Goal: Task Accomplishment & Management: Use online tool/utility

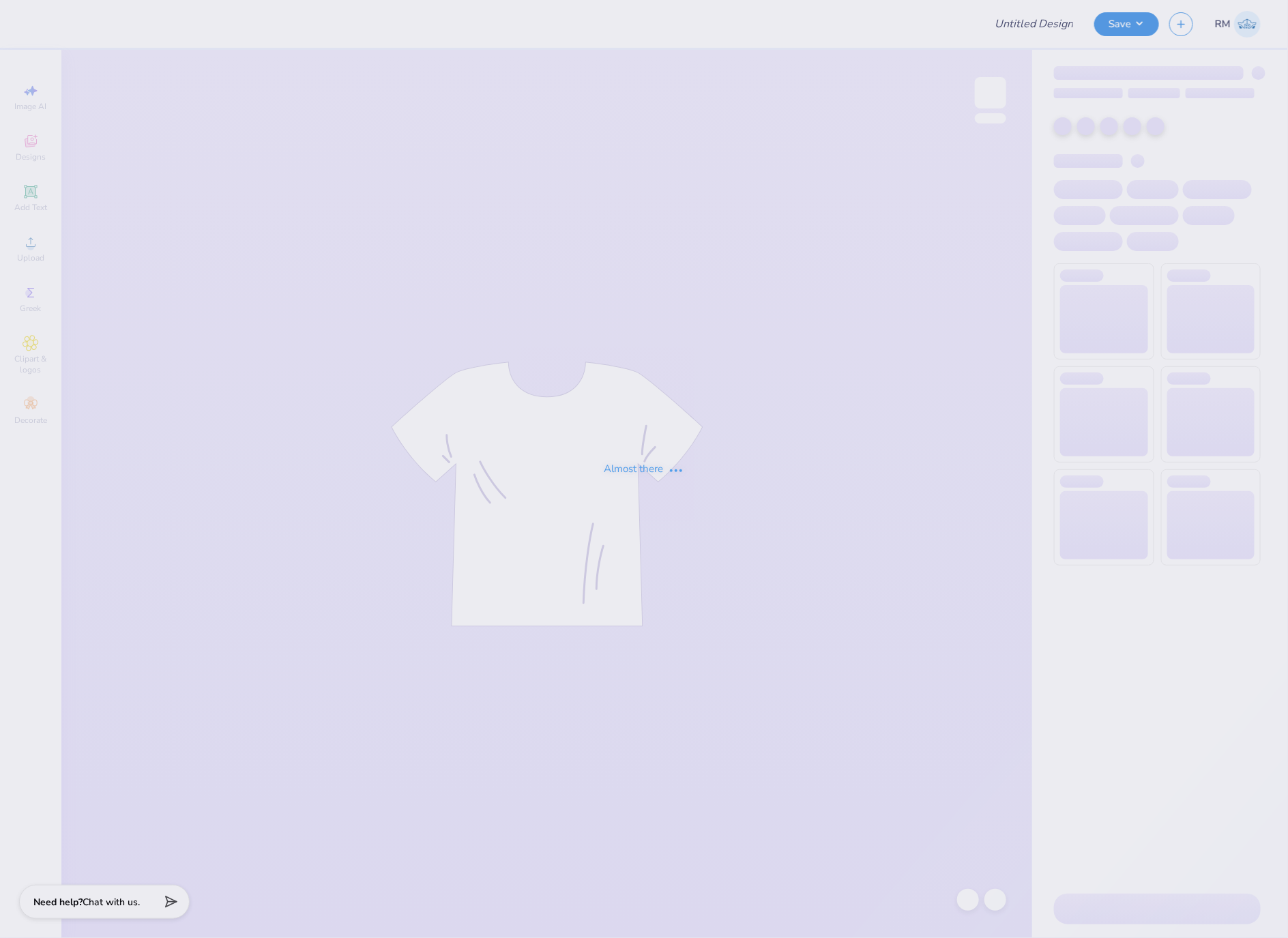
type input "Merch"
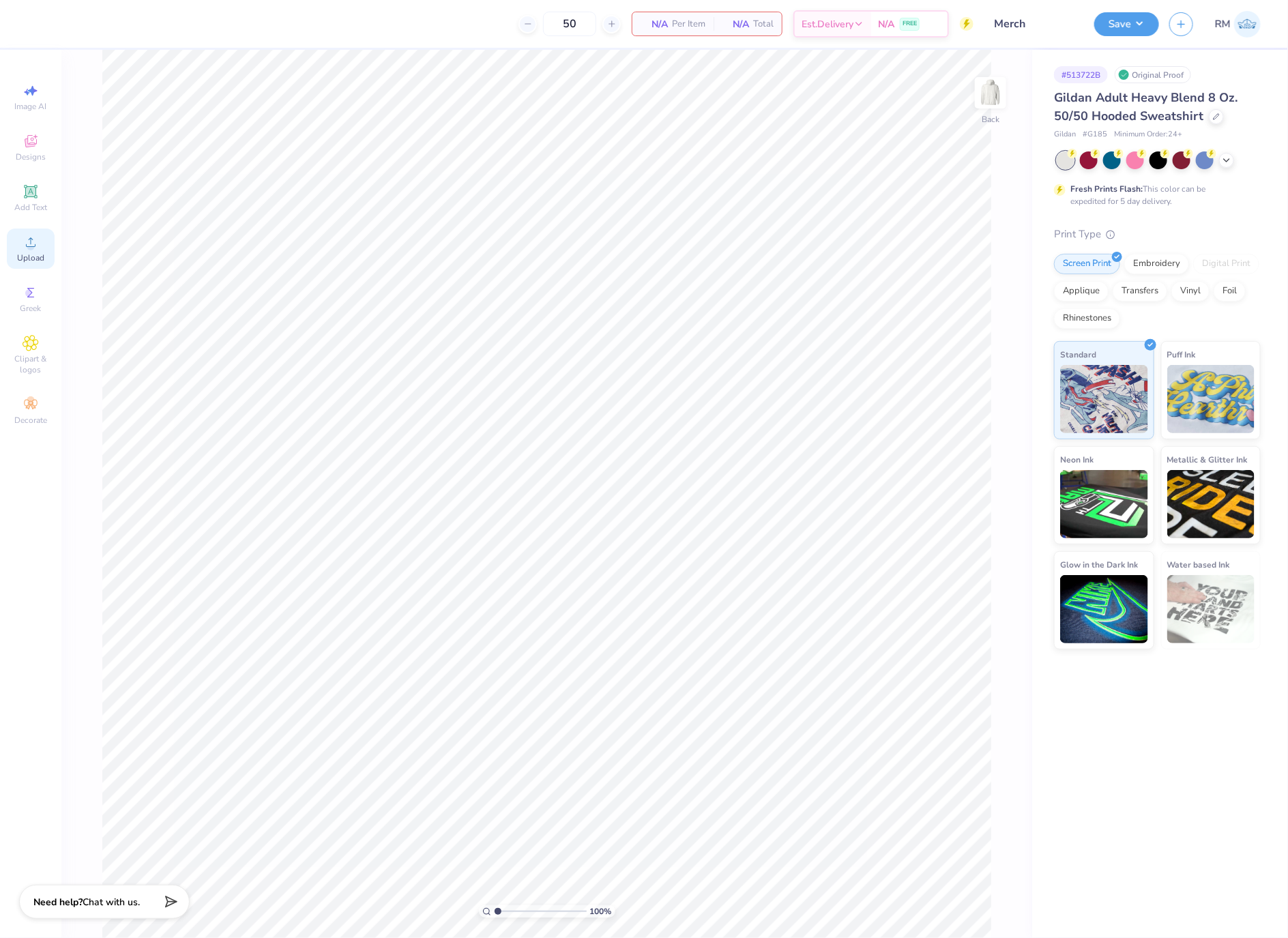
click at [31, 245] on circle at bounding box center [30, 246] width 8 height 8
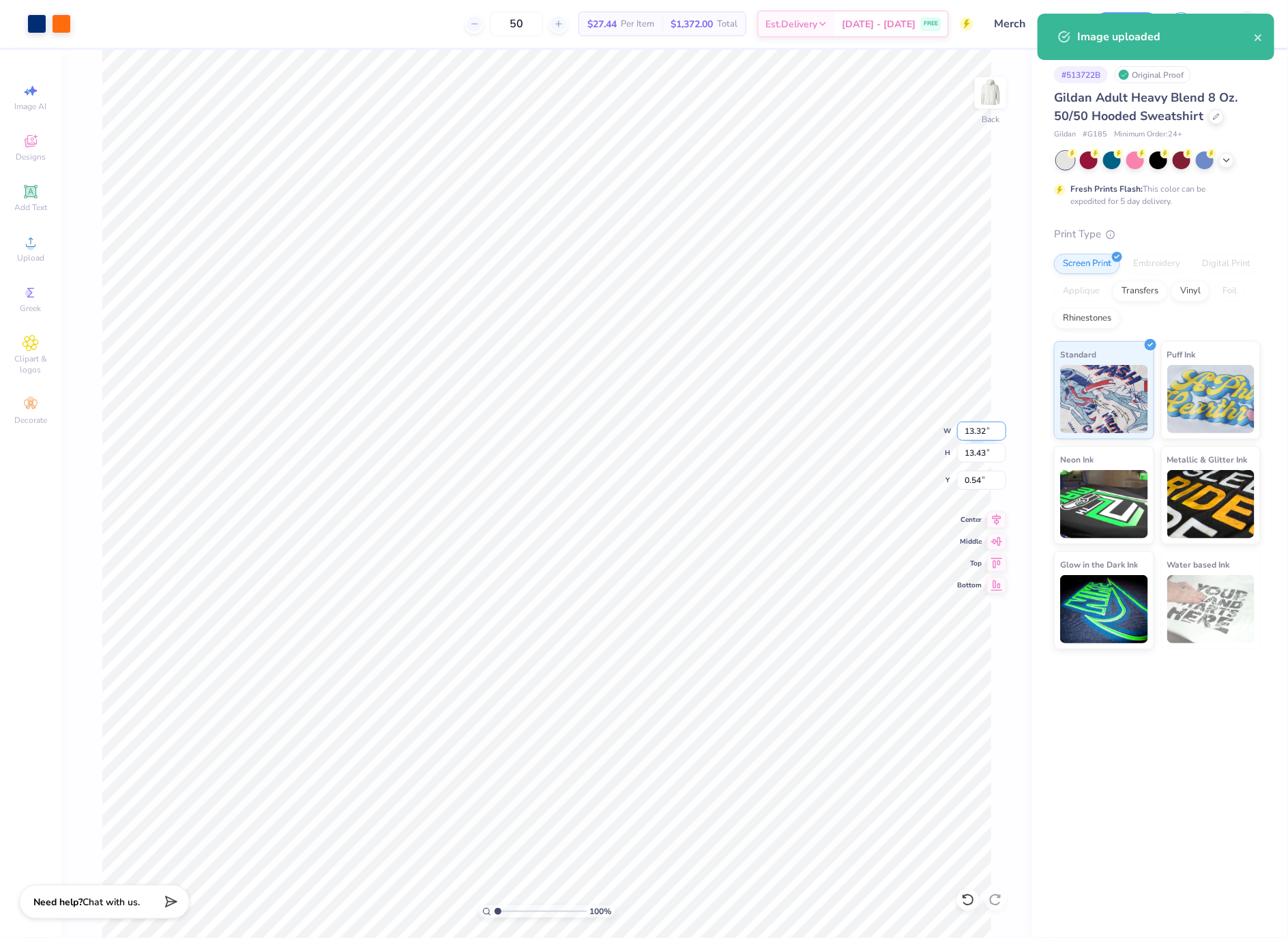
click at [970, 436] on input "13.32" at bounding box center [981, 431] width 49 height 19
click at [981, 454] on input "13.43" at bounding box center [981, 453] width 49 height 19
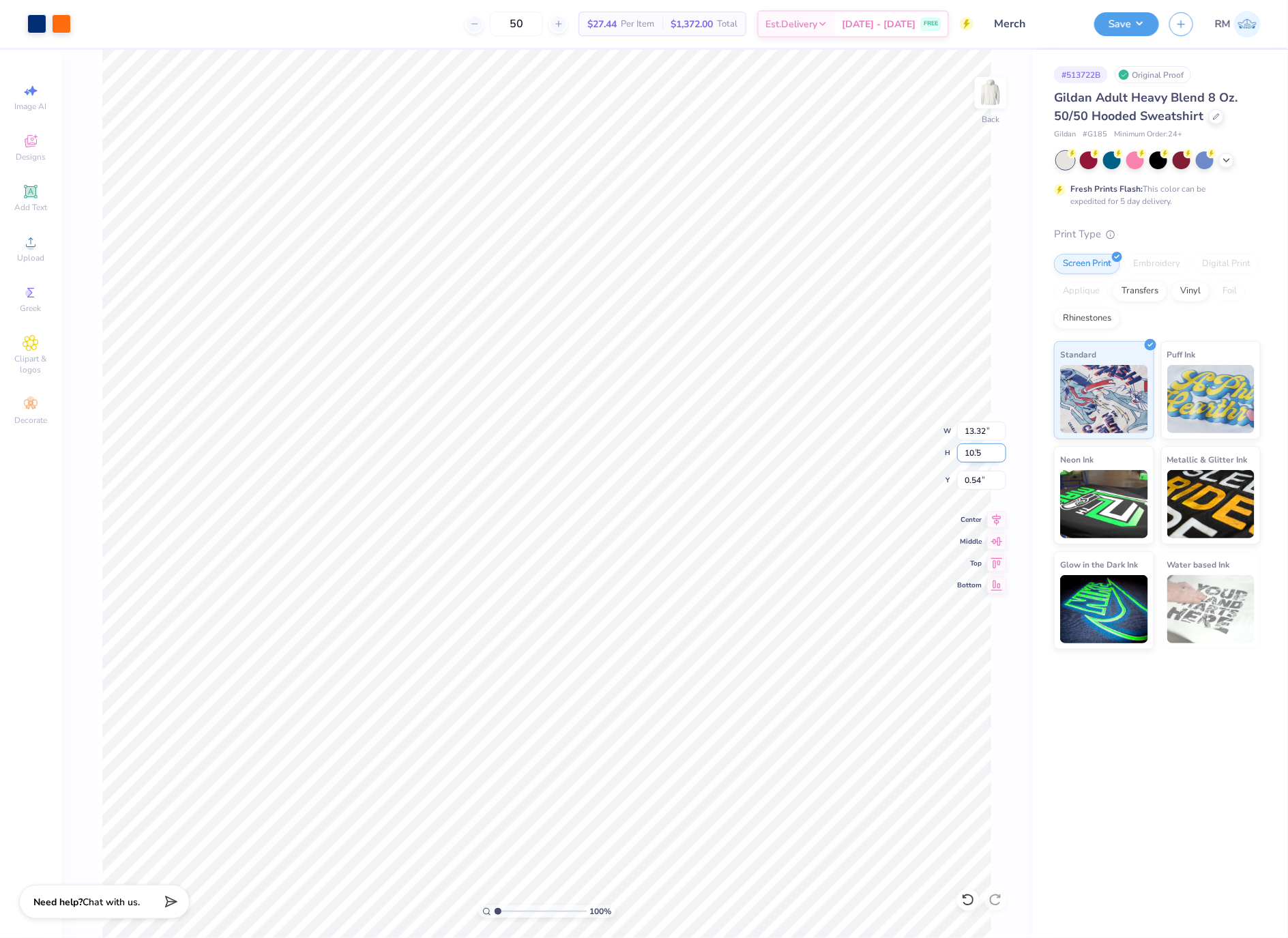
type input "10.5"
type input "10.41"
type input "10.50"
type input "2.00"
click at [972, 488] on input "2.00" at bounding box center [981, 479] width 49 height 19
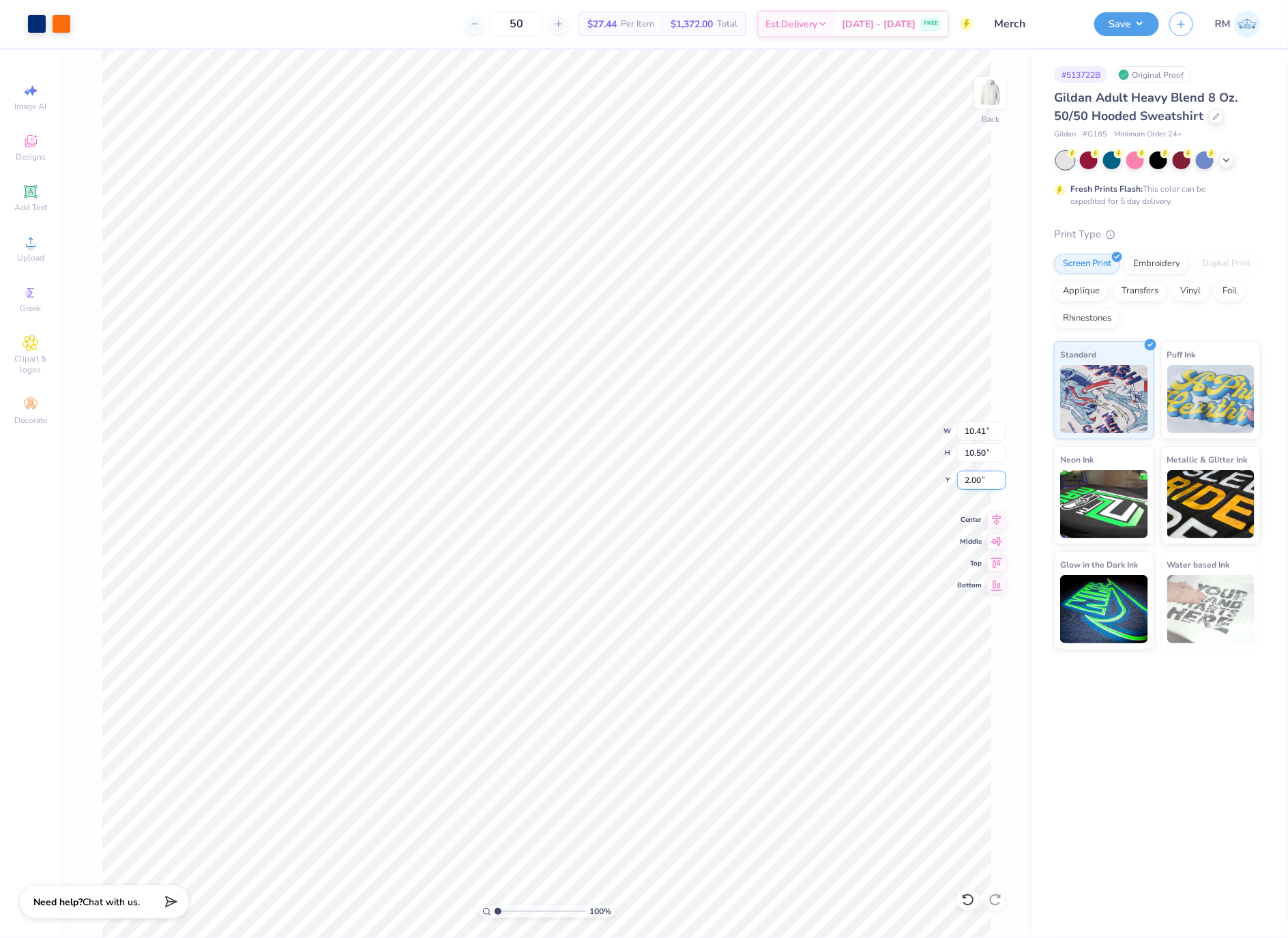
click at [972, 488] on input "2.00" at bounding box center [981, 479] width 49 height 19
type input "3.00"
click at [977, 484] on input "3.00" at bounding box center [981, 479] width 49 height 19
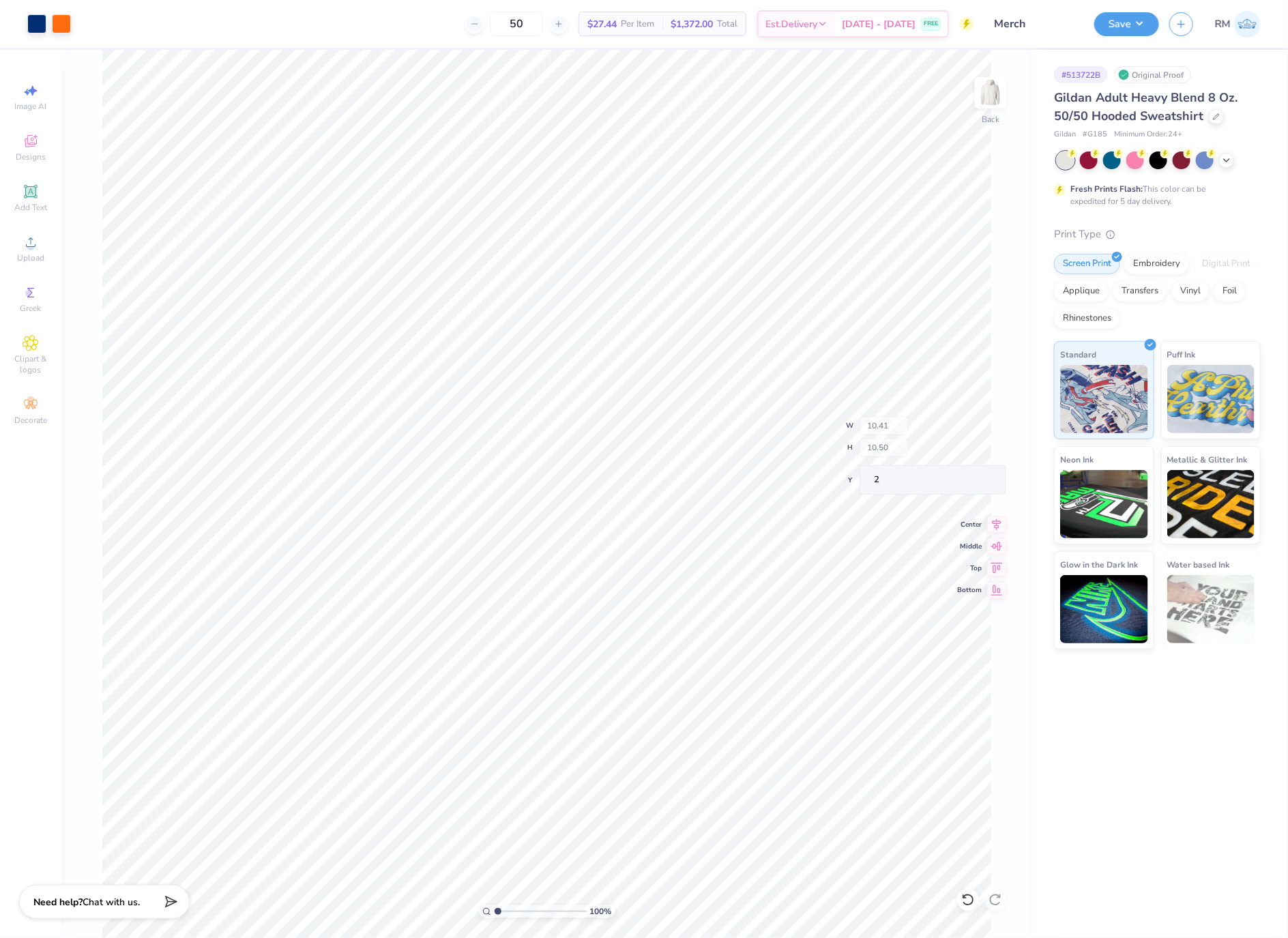
type input "2.00"
click at [38, 20] on div at bounding box center [37, 22] width 19 height 19
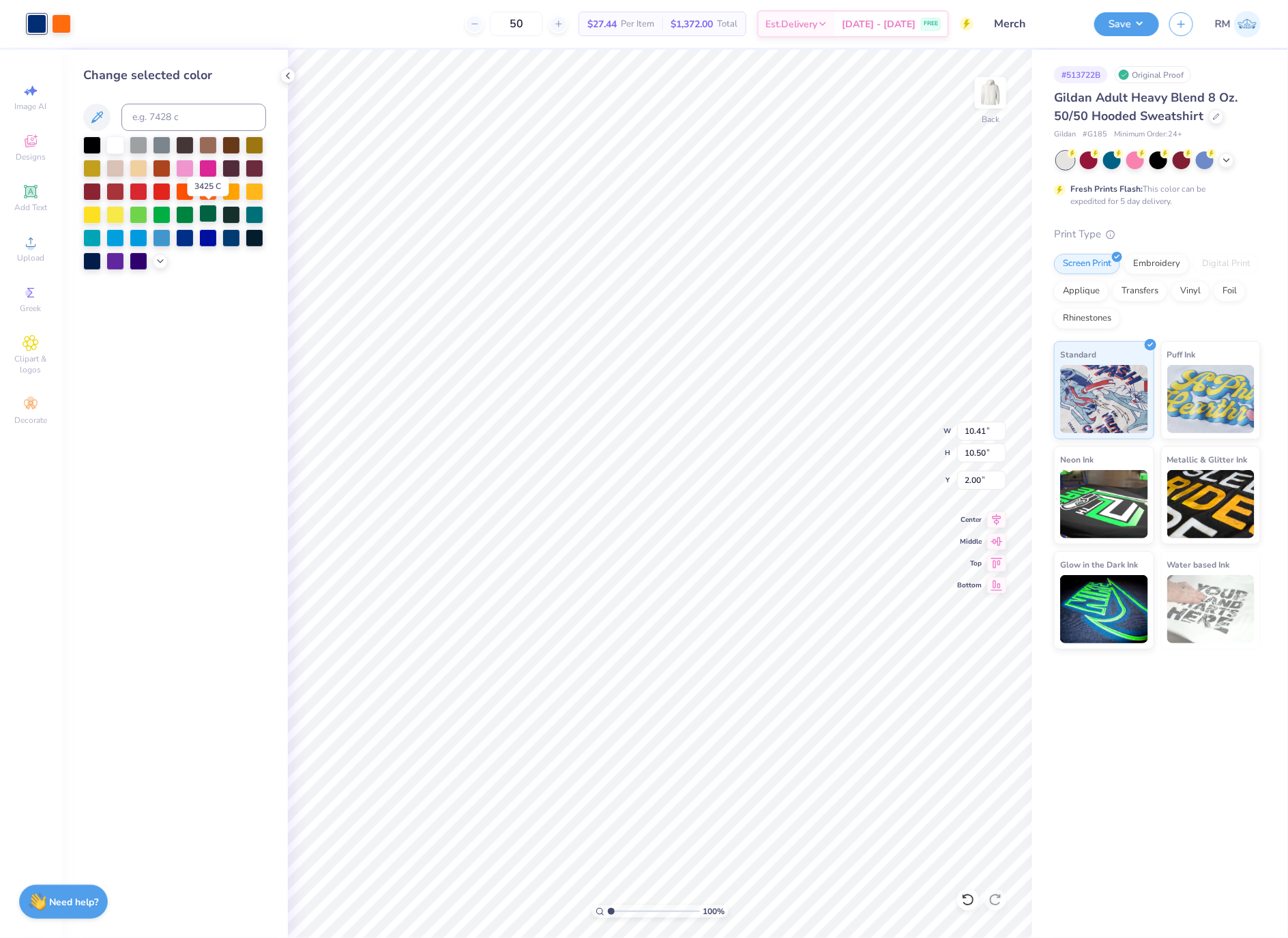
click at [211, 219] on div at bounding box center [208, 213] width 18 height 18
click at [231, 217] on div at bounding box center [231, 213] width 18 height 18
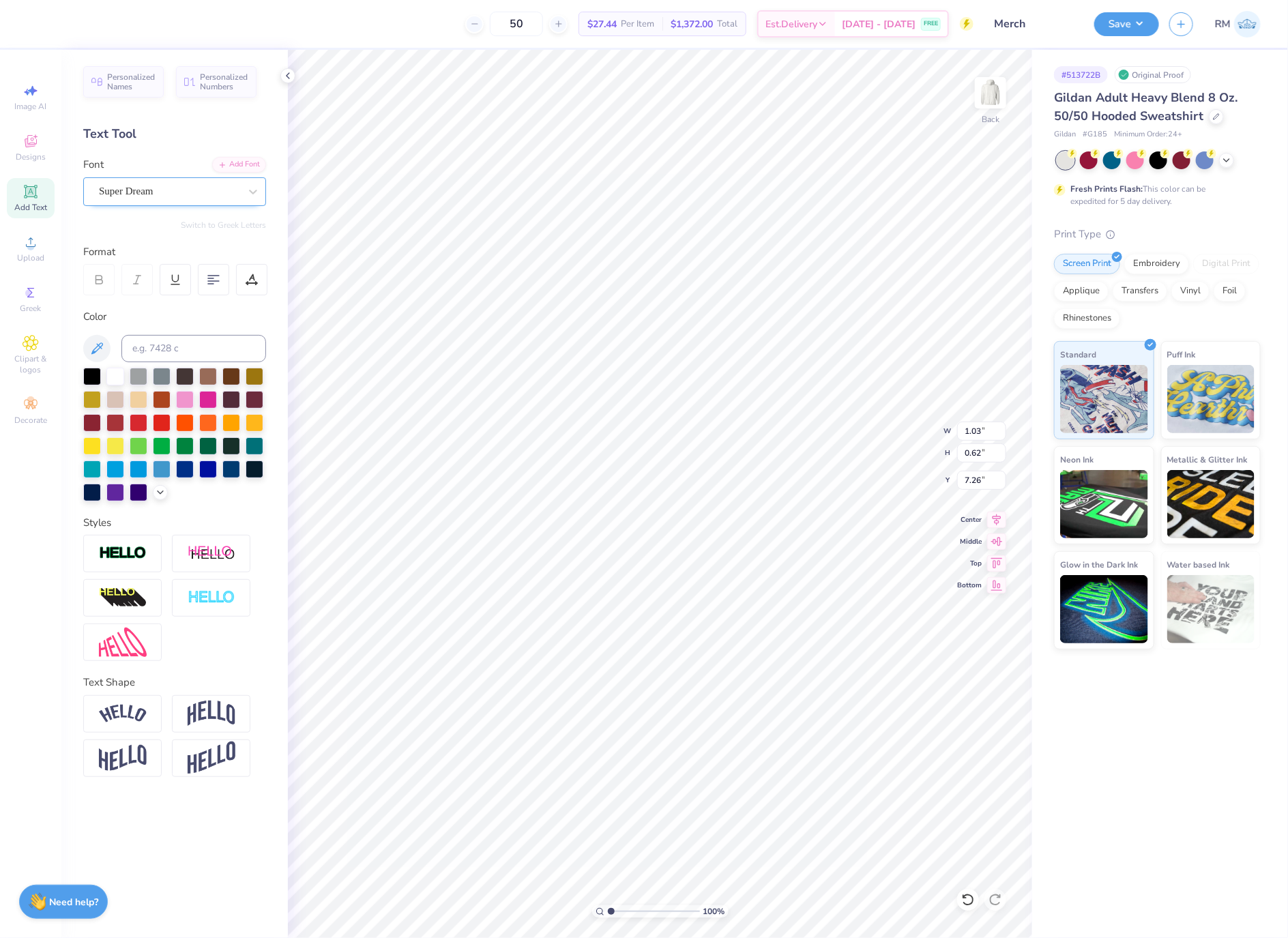
click at [123, 177] on div "Super Dream" at bounding box center [174, 192] width 182 height 28
click at [185, 297] on div "Jersey M54" at bounding box center [175, 299] width 147 height 14
type input "jer"
type input "0.80"
type input "0.65"
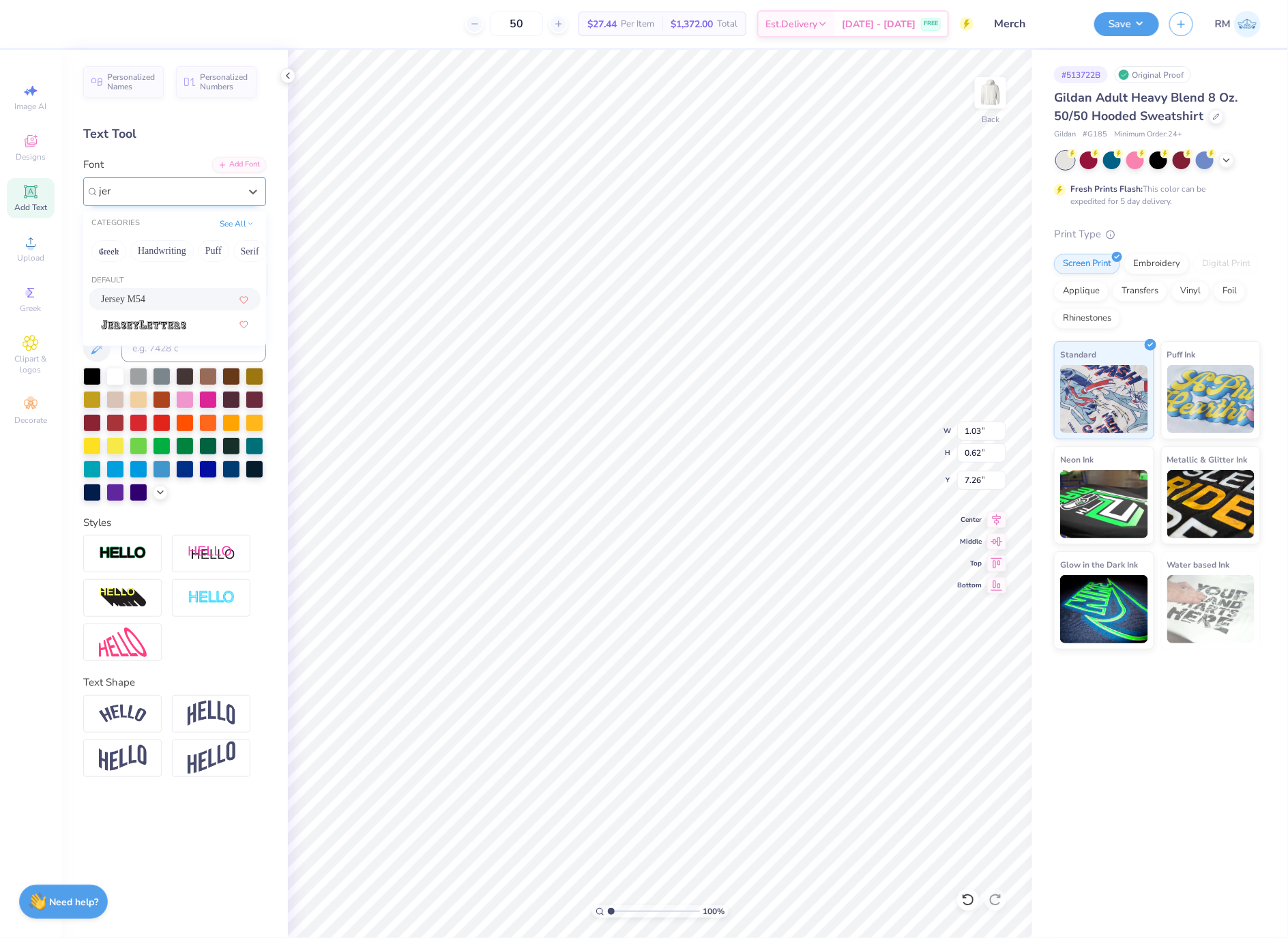
type input "7.30"
type input "0.99"
type input "0.62"
type input "7.26"
click at [170, 180] on div "Super Dream" at bounding box center [174, 192] width 182 height 28
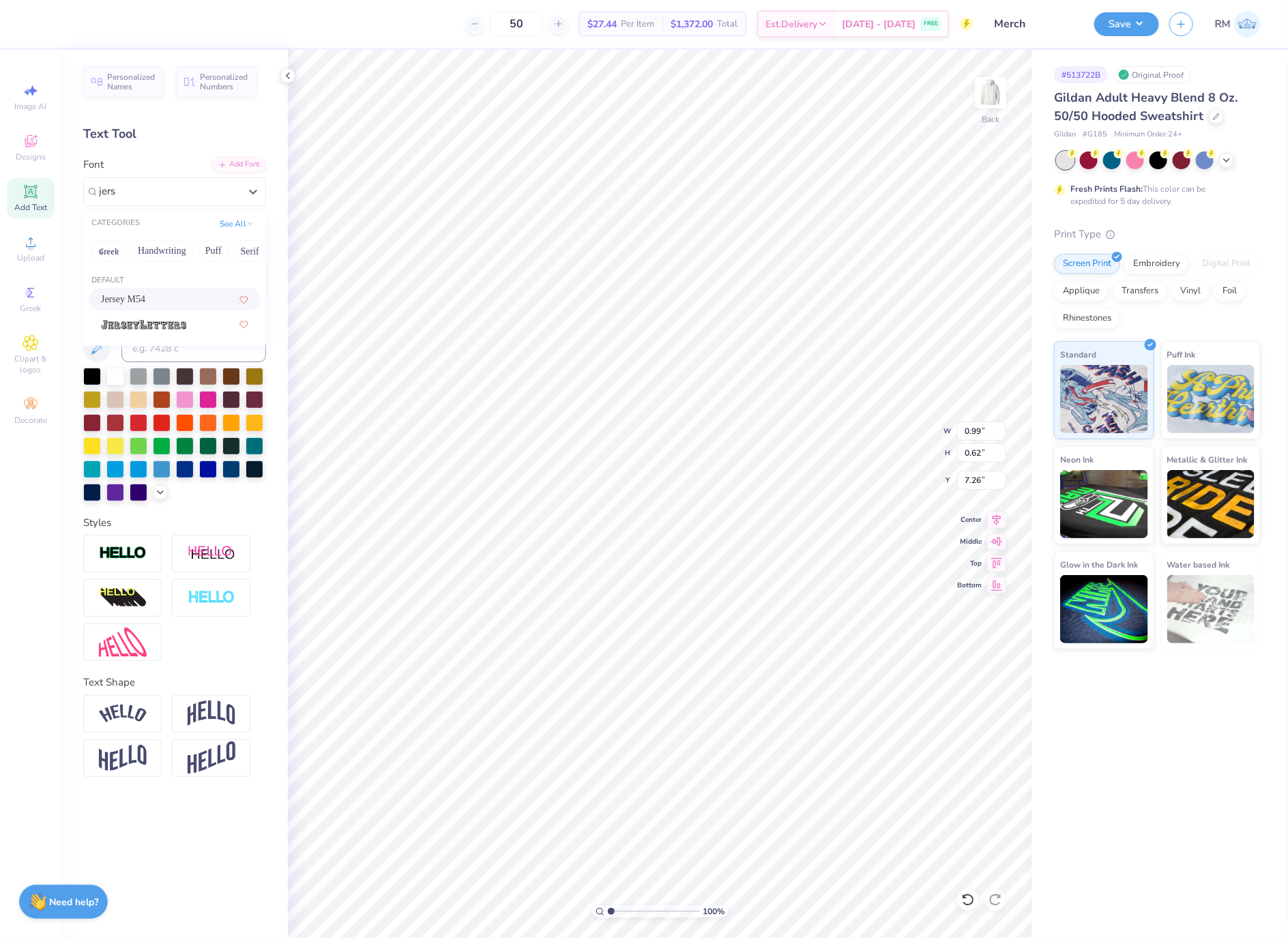
click at [186, 293] on div "Jersey M54" at bounding box center [175, 299] width 147 height 14
type input "jers"
type input "0.79"
type input "0.65"
type input "7.30"
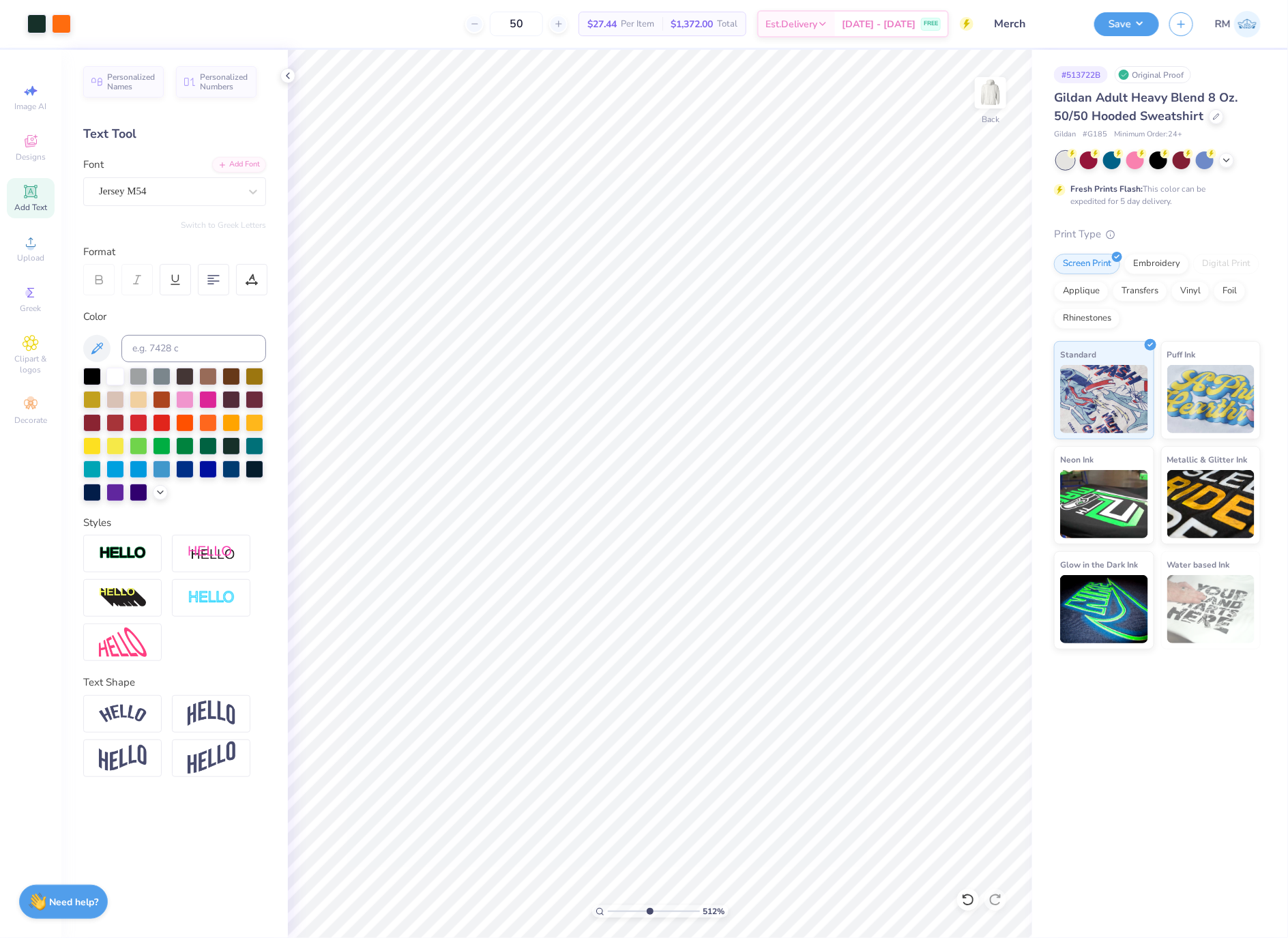
drag, startPoint x: 614, startPoint y: 913, endPoint x: 649, endPoint y: 913, distance: 35.0
type input "5.12"
click at [649, 913] on input "range" at bounding box center [654, 910] width 92 height 13
type input "2.14"
click at [997, 521] on icon at bounding box center [997, 517] width 9 height 12
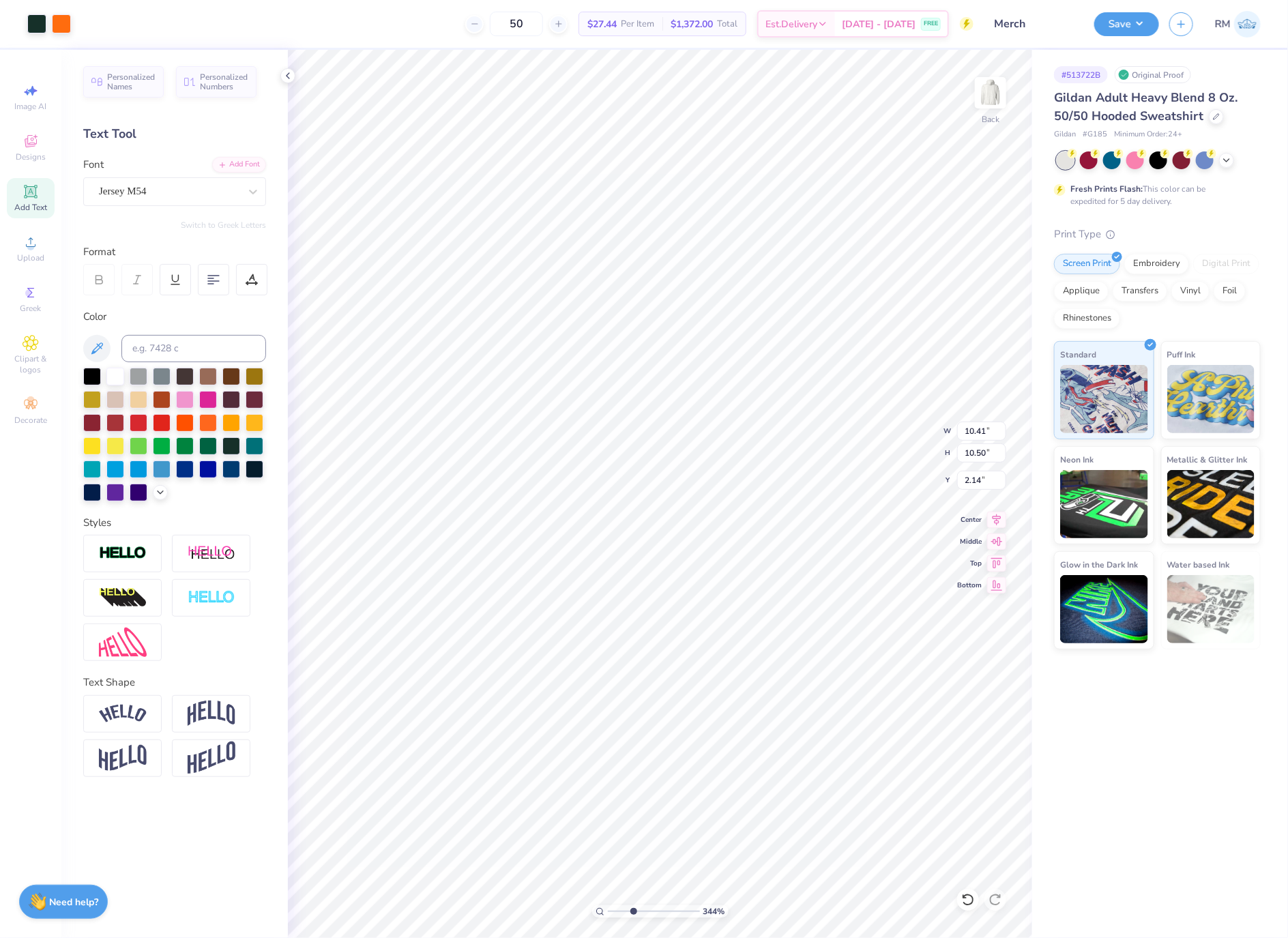
drag, startPoint x: 651, startPoint y: 910, endPoint x: 633, endPoint y: 915, distance: 18.7
click at [633, 915] on input "range" at bounding box center [654, 910] width 92 height 13
type input "1"
drag, startPoint x: 631, startPoint y: 907, endPoint x: 495, endPoint y: 903, distance: 136.1
click at [608, 905] on input "range" at bounding box center [654, 910] width 92 height 13
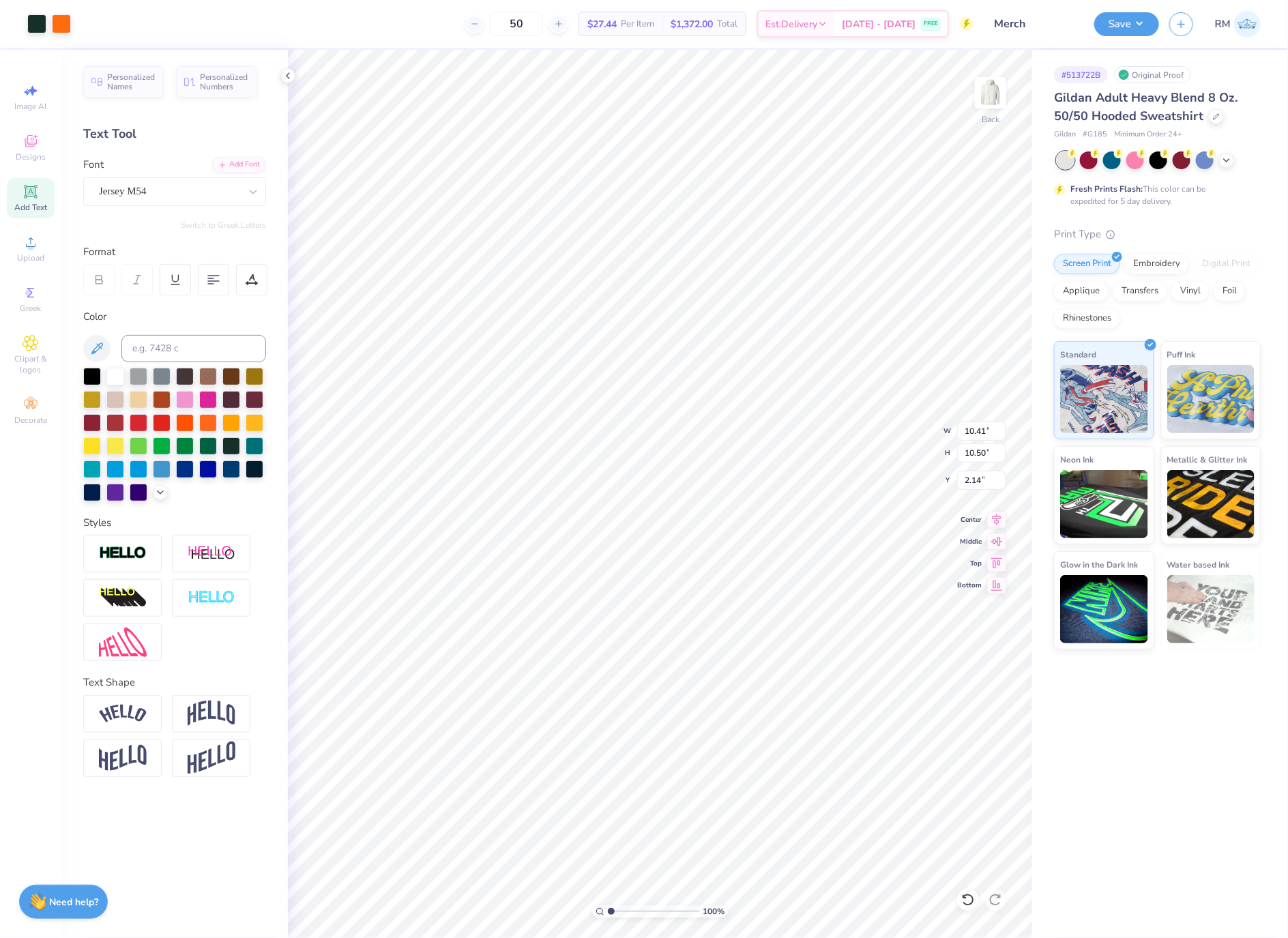
type input "0.80"
type input "0.65"
type input "7.30"
type input "7.46"
drag, startPoint x: 610, startPoint y: 907, endPoint x: 641, endPoint y: 910, distance: 31.1
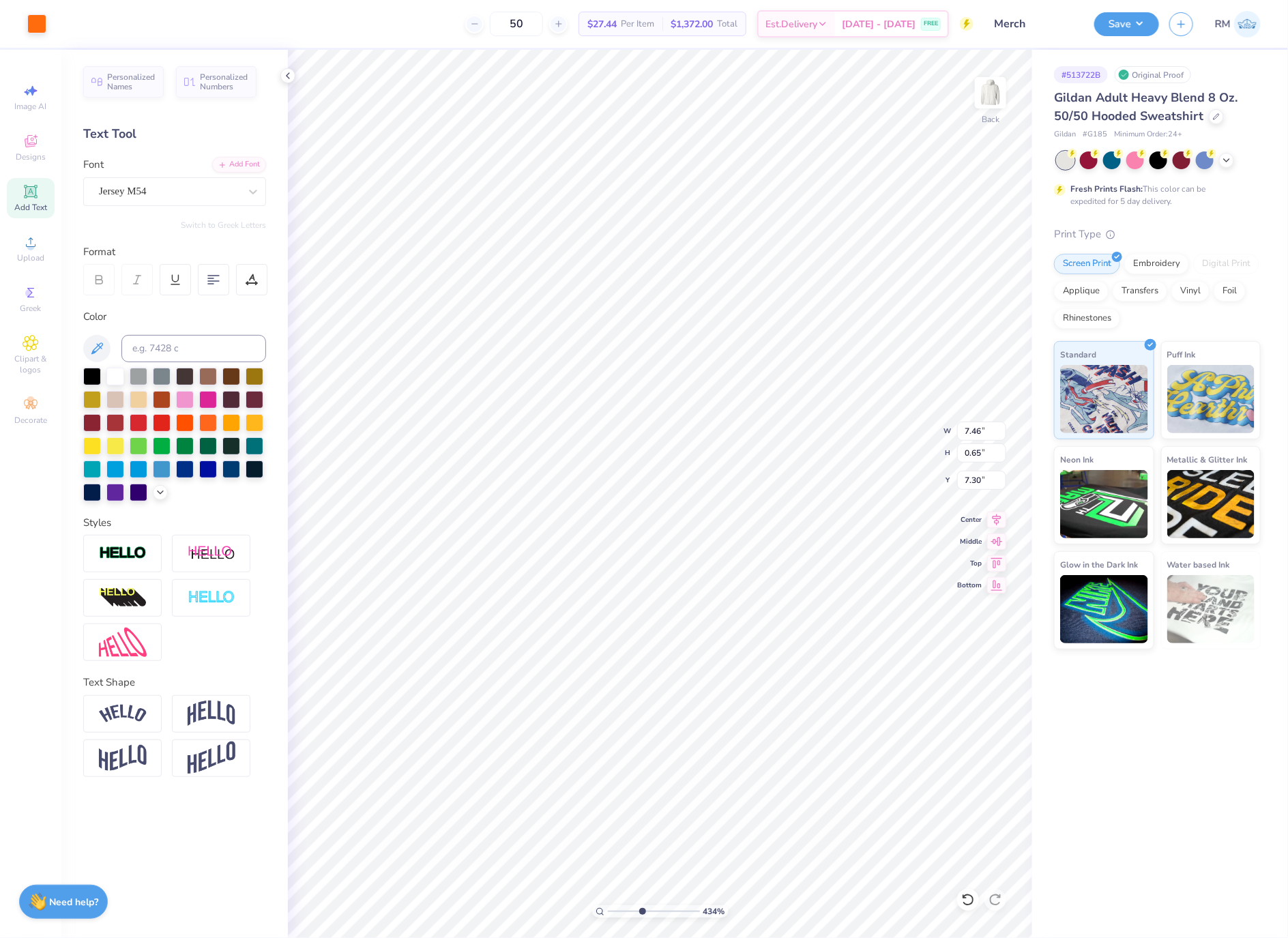
click at [641, 910] on input "range" at bounding box center [654, 910] width 92 height 13
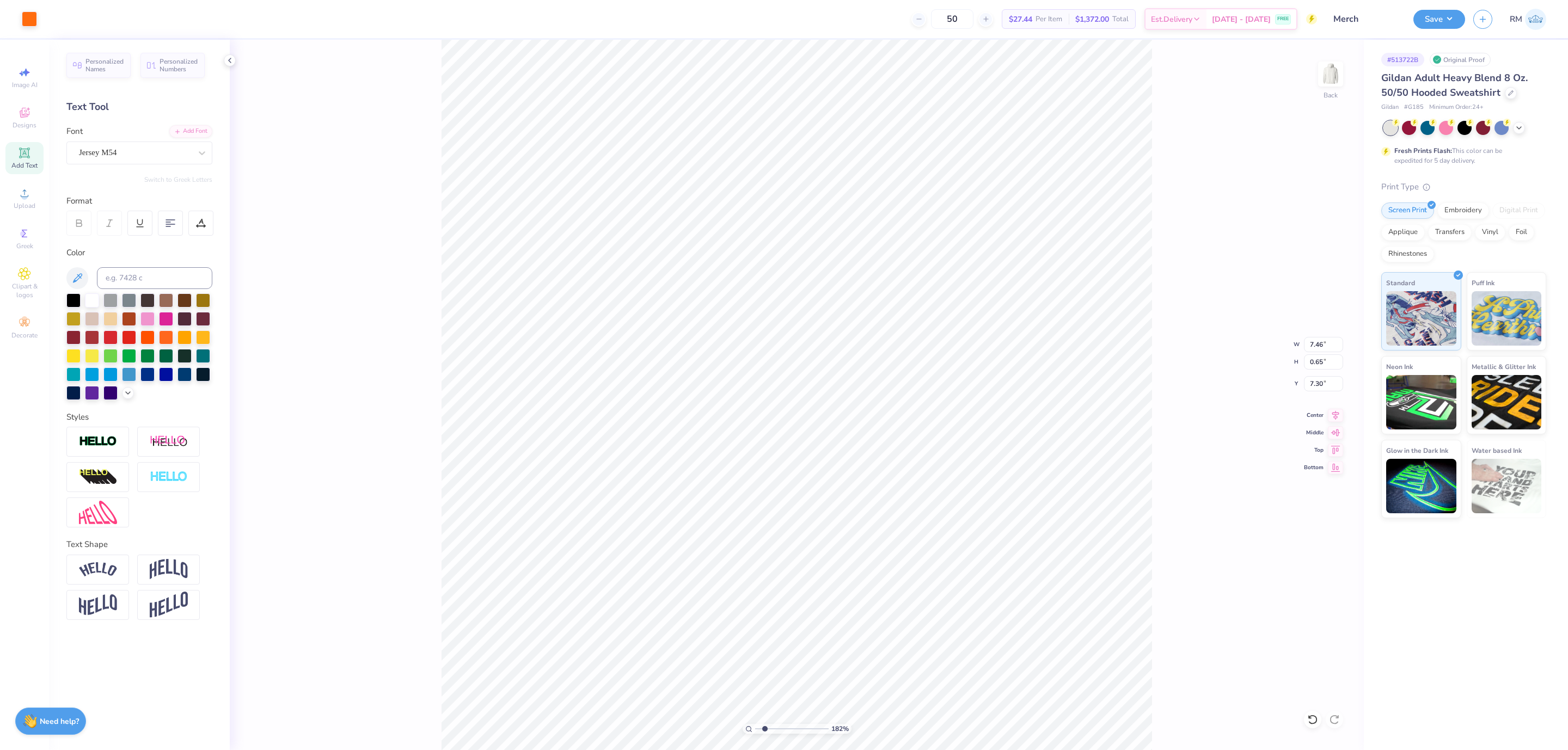
type input "1.94"
click at [764, 725] on input "range" at bounding box center [792, 729] width 73 height 10
type input "7.39"
drag, startPoint x: 772, startPoint y: 729, endPoint x: 781, endPoint y: 734, distance: 10.3
type input "4.17"
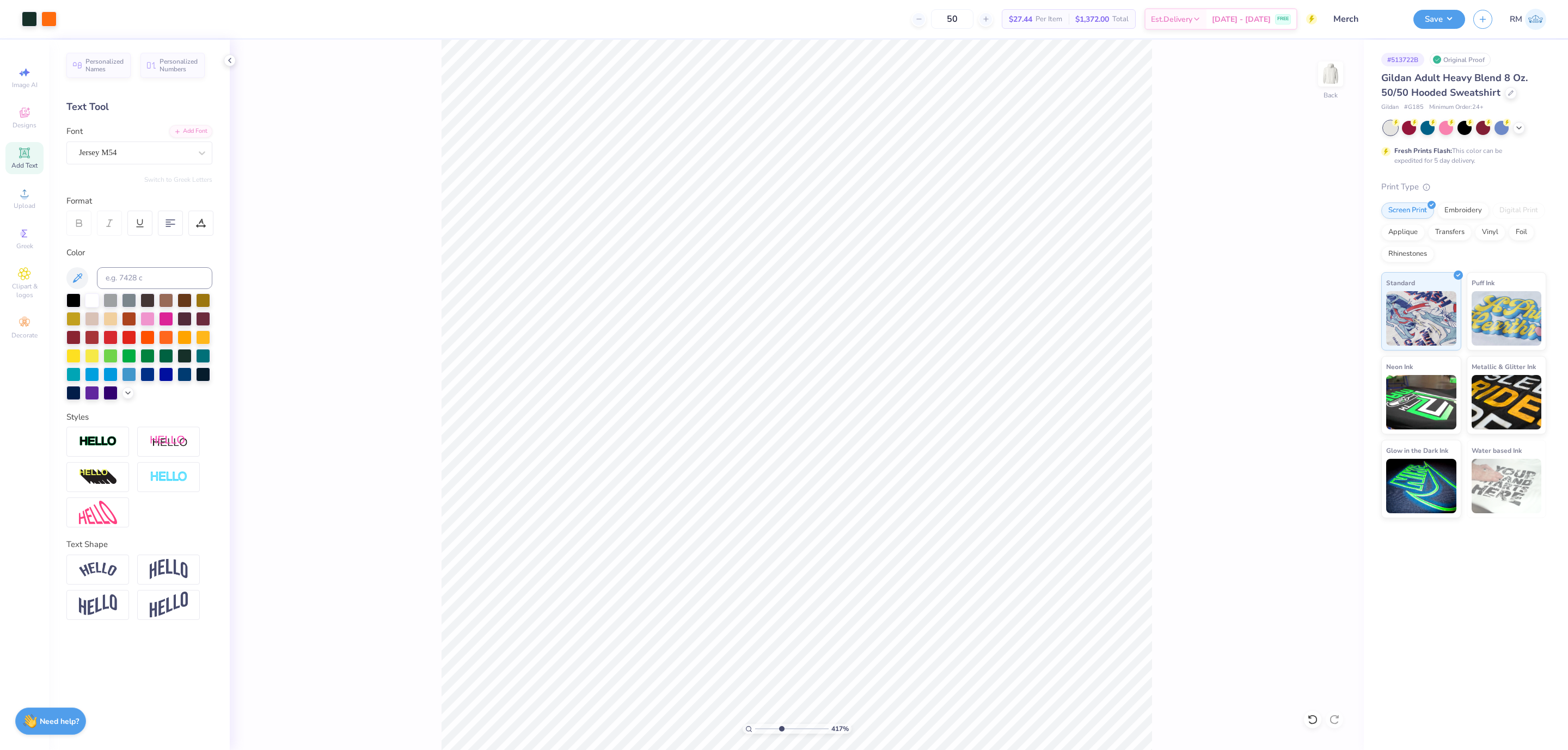
click at [781, 734] on input "range" at bounding box center [792, 729] width 73 height 10
type input "7.51"
type input "7.34"
click at [765, 729] on div "100 %" at bounding box center [796, 395] width 1461 height 1461
type input "1"
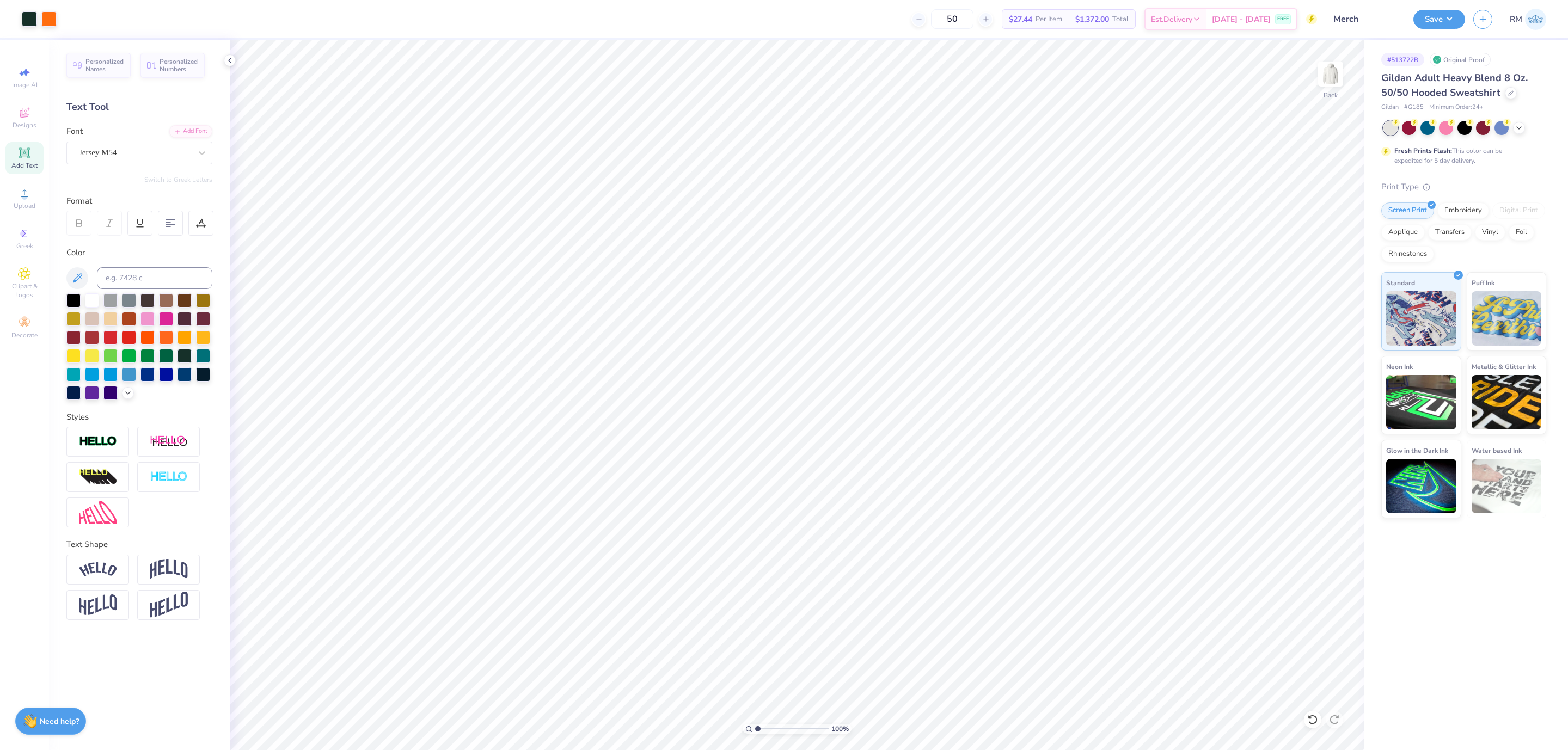
drag, startPoint x: 766, startPoint y: 727, endPoint x: 661, endPoint y: 717, distance: 105.5
click at [755, 724] on input "range" at bounding box center [792, 729] width 73 height 10
click at [27, 25] on div at bounding box center [29, 17] width 15 height 15
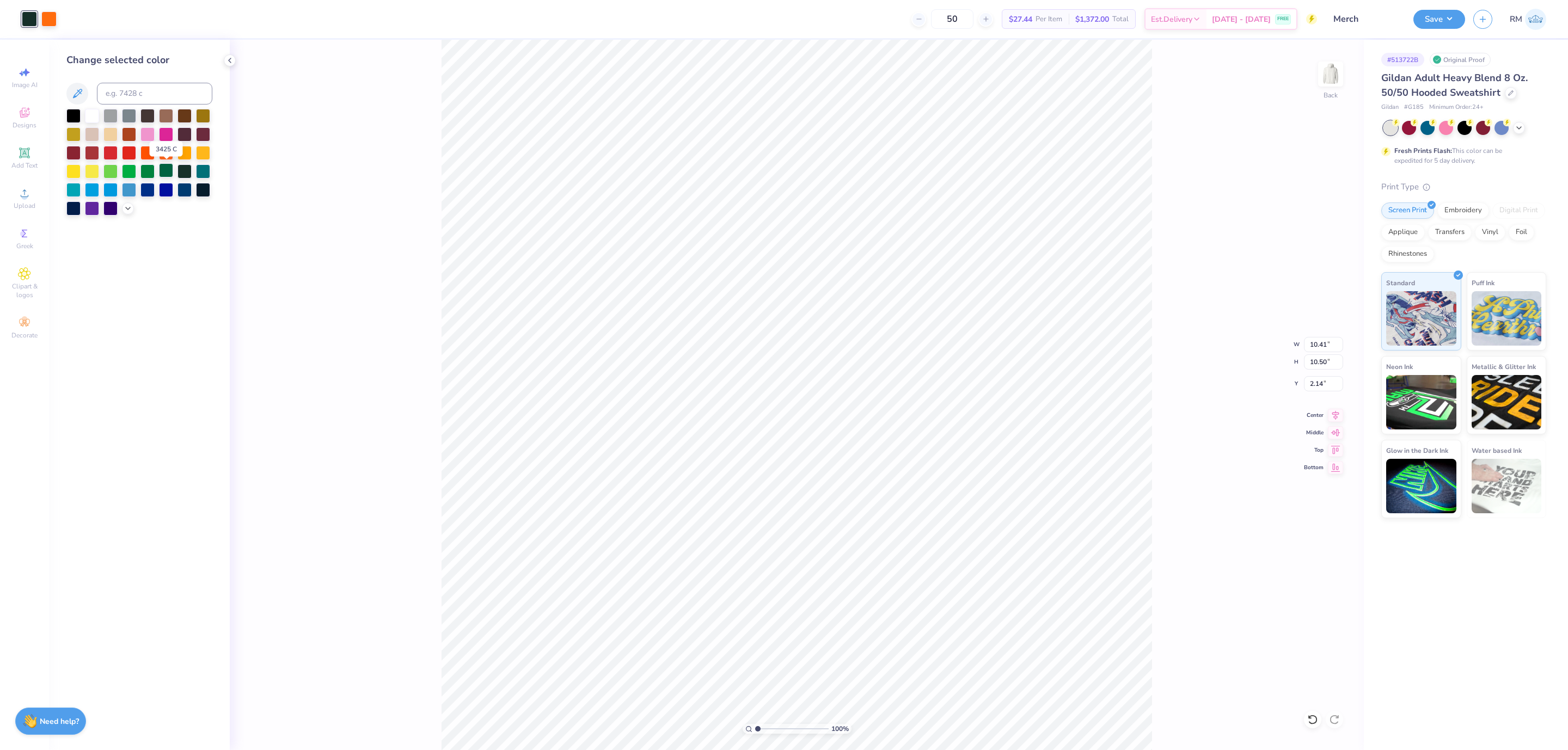
click at [166, 172] on div at bounding box center [166, 170] width 14 height 14
click at [166, 175] on div at bounding box center [166, 170] width 14 height 14
click at [45, 21] on div at bounding box center [49, 17] width 15 height 15
click at [166, 151] on div at bounding box center [166, 152] width 14 height 14
click at [180, 147] on div at bounding box center [184, 152] width 14 height 14
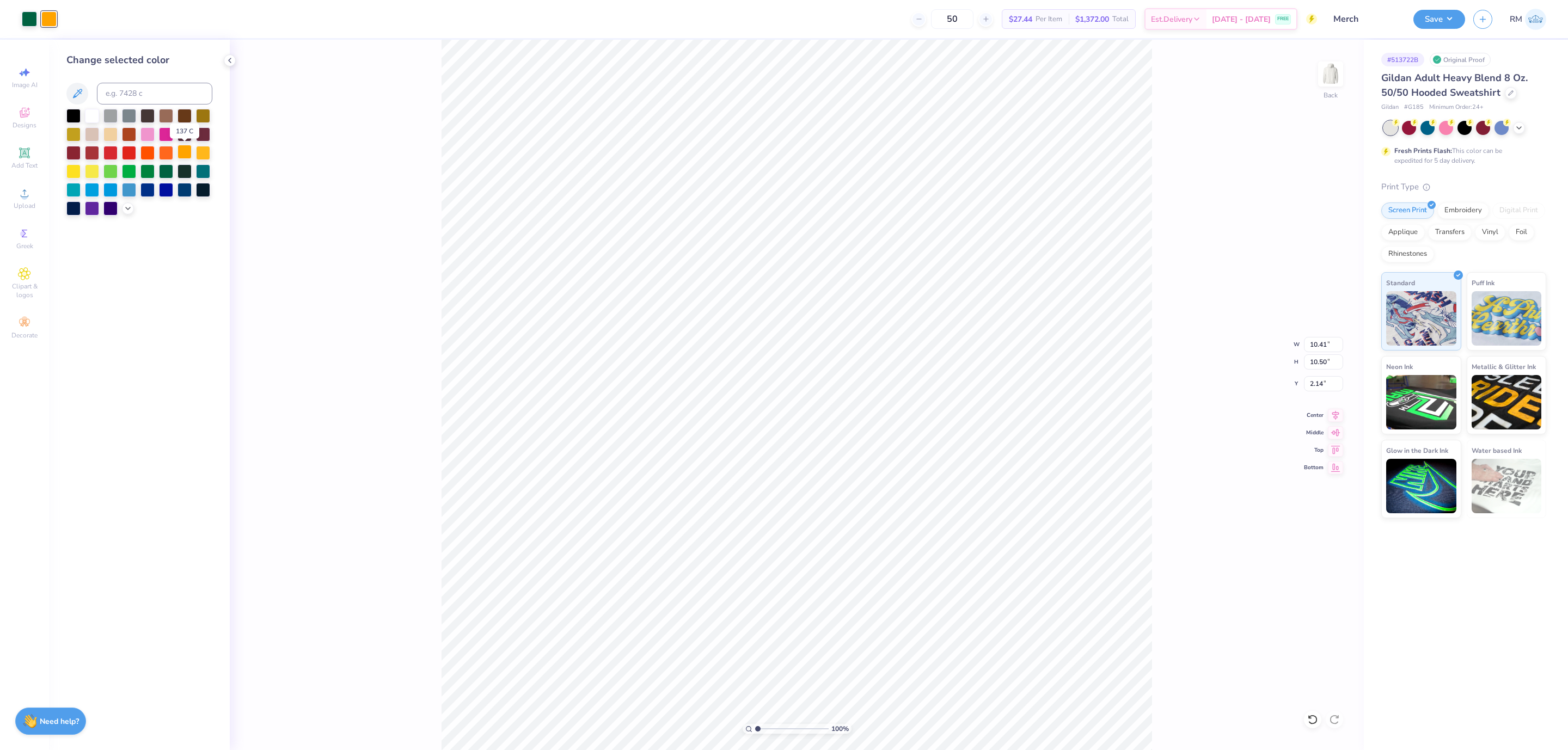
click at [184, 152] on div at bounding box center [184, 152] width 14 height 14
click at [169, 154] on div at bounding box center [166, 152] width 14 height 14
click at [122, 212] on div at bounding box center [128, 208] width 12 height 12
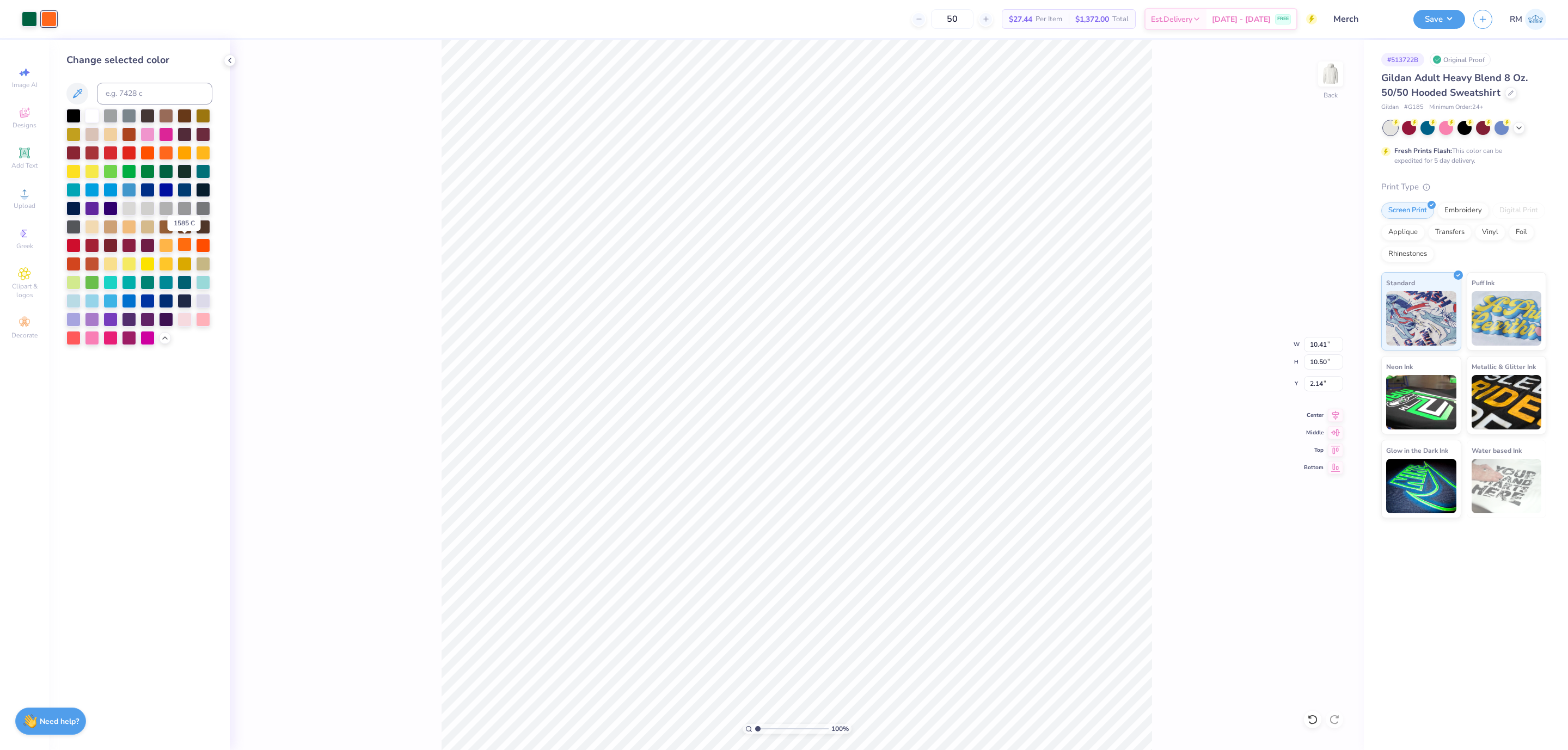
click at [182, 248] on div at bounding box center [184, 244] width 14 height 14
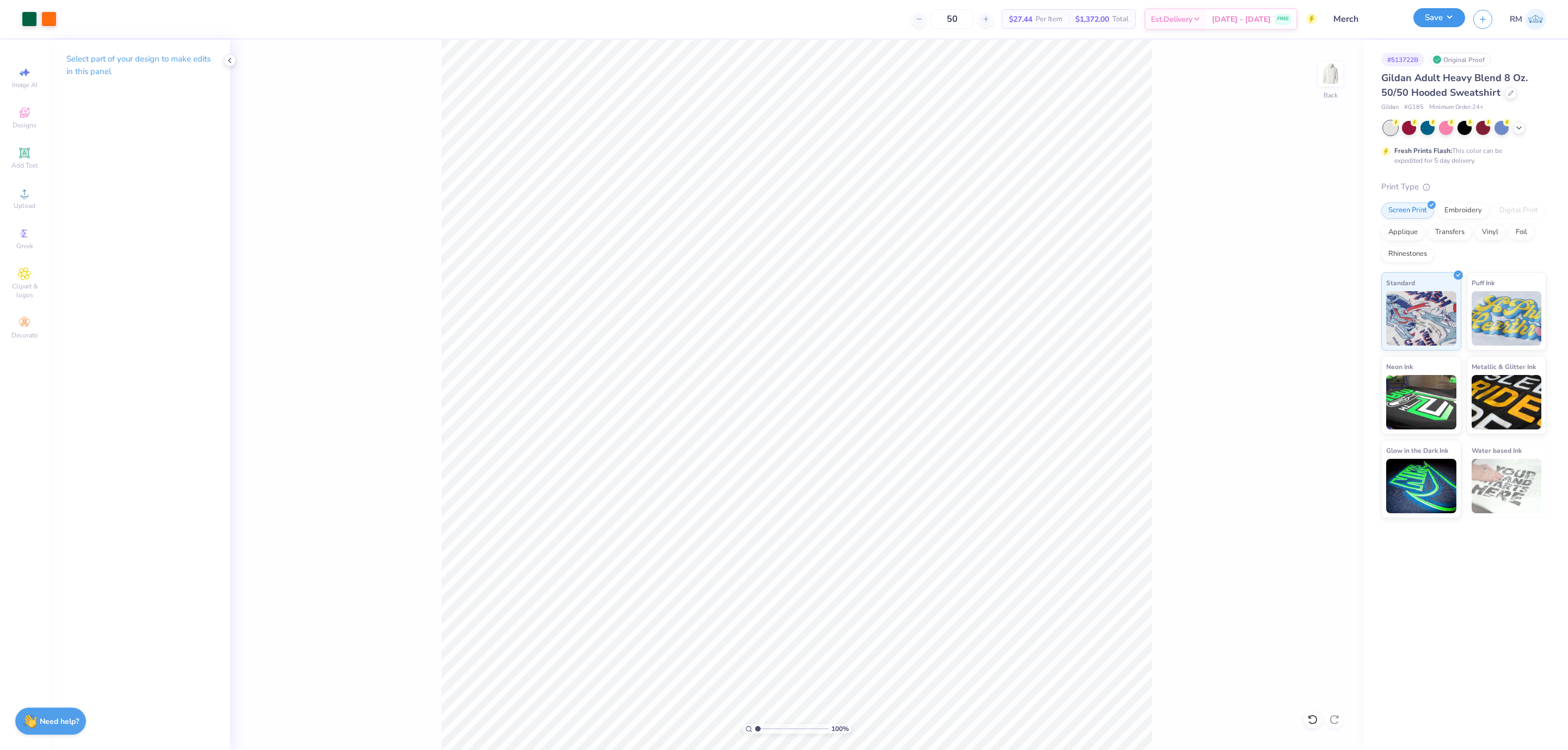
click at [1028, 20] on button "Save" at bounding box center [1439, 17] width 51 height 19
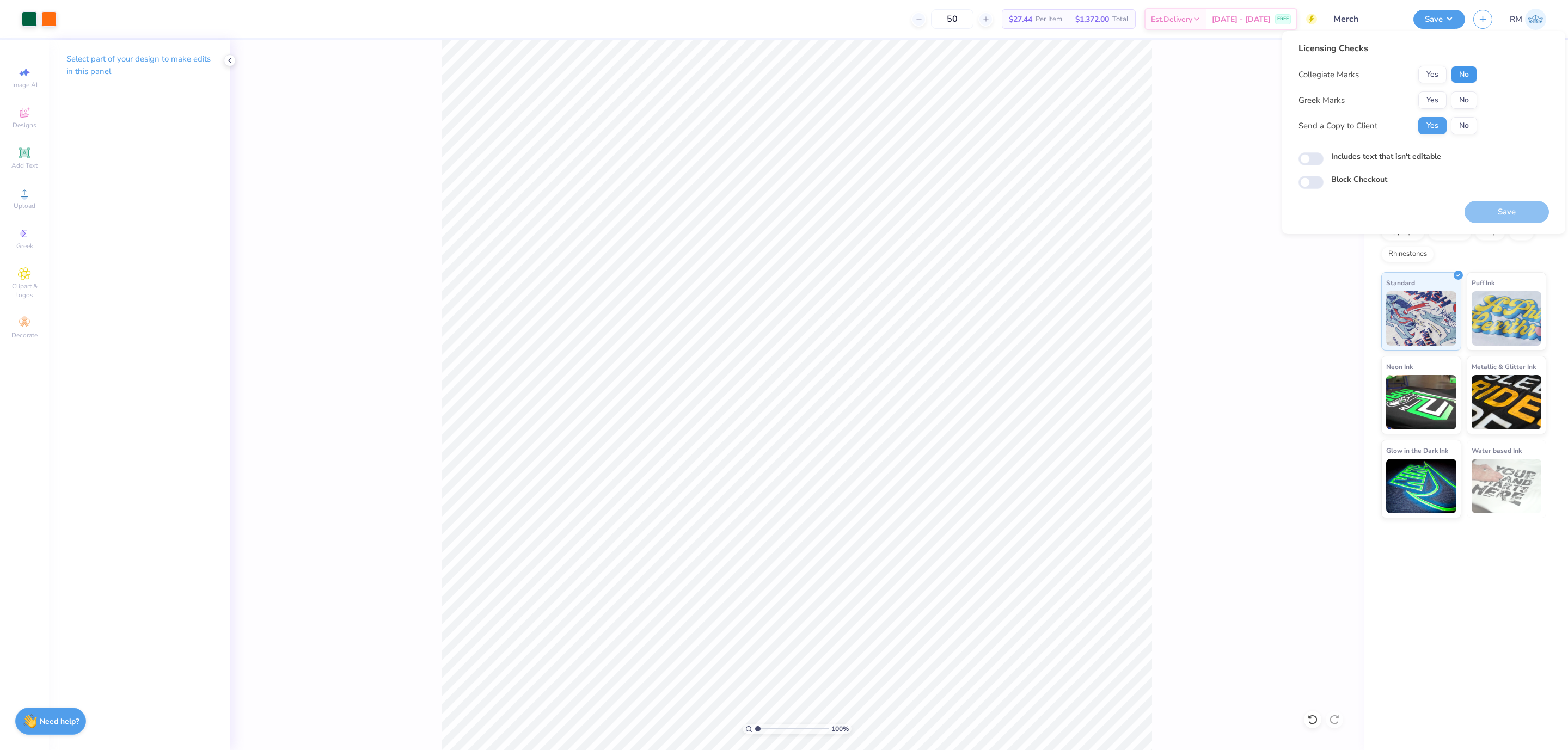
click at [1028, 77] on button "No" at bounding box center [1464, 75] width 26 height 17
click at [1028, 98] on button "No" at bounding box center [1464, 100] width 26 height 17
click at [1028, 201] on button "Save" at bounding box center [1507, 212] width 84 height 22
